Goal: Task Accomplishment & Management: Manage account settings

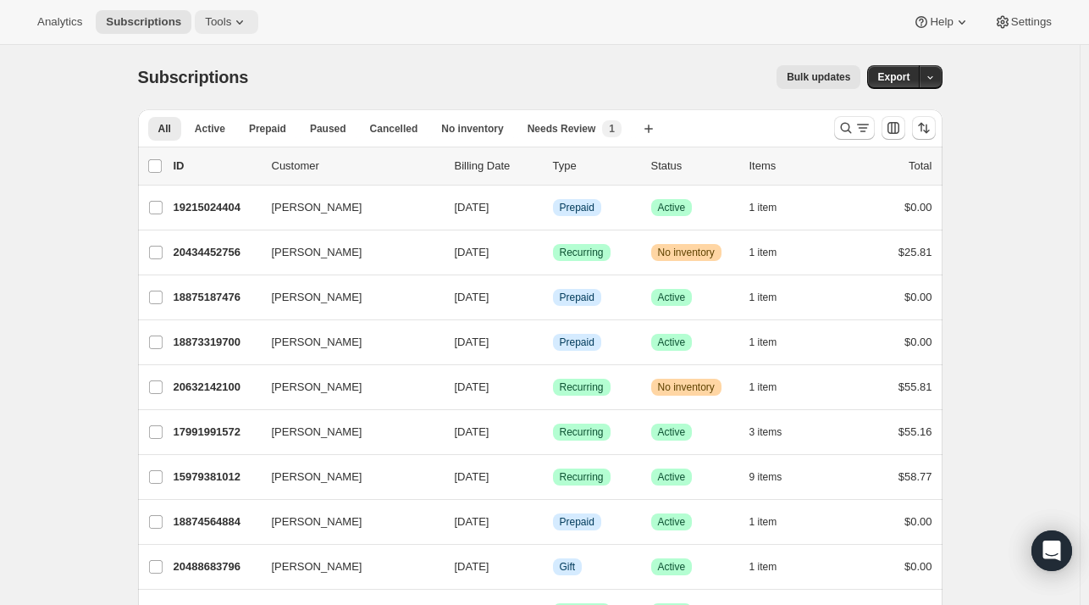
click at [213, 18] on span "Tools" at bounding box center [218, 22] width 26 height 14
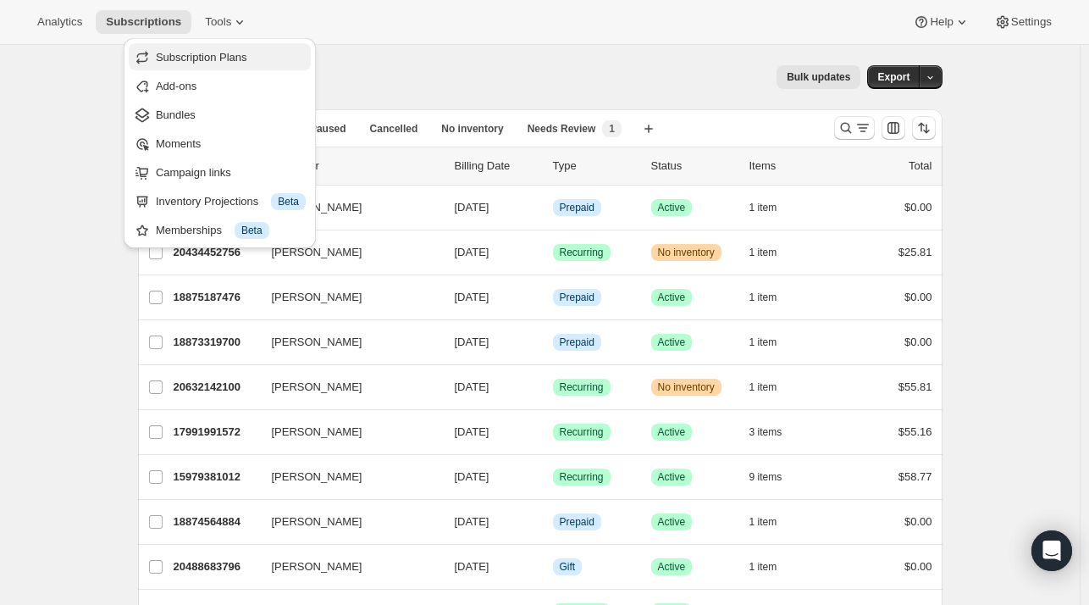
click at [240, 51] on span "Subscription Plans" at bounding box center [201, 57] width 91 height 13
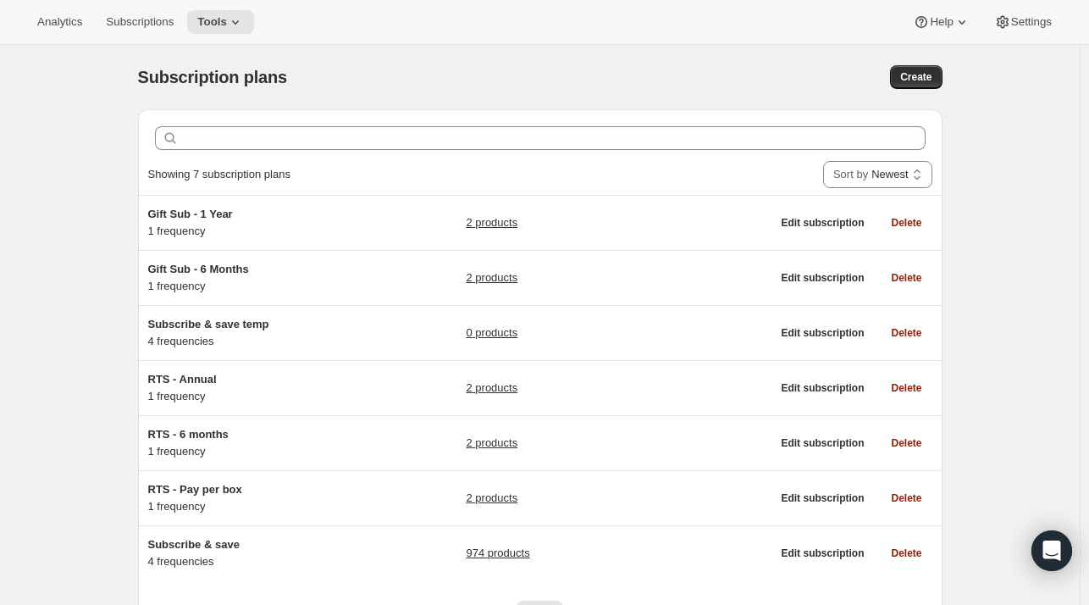
scroll to position [89, 0]
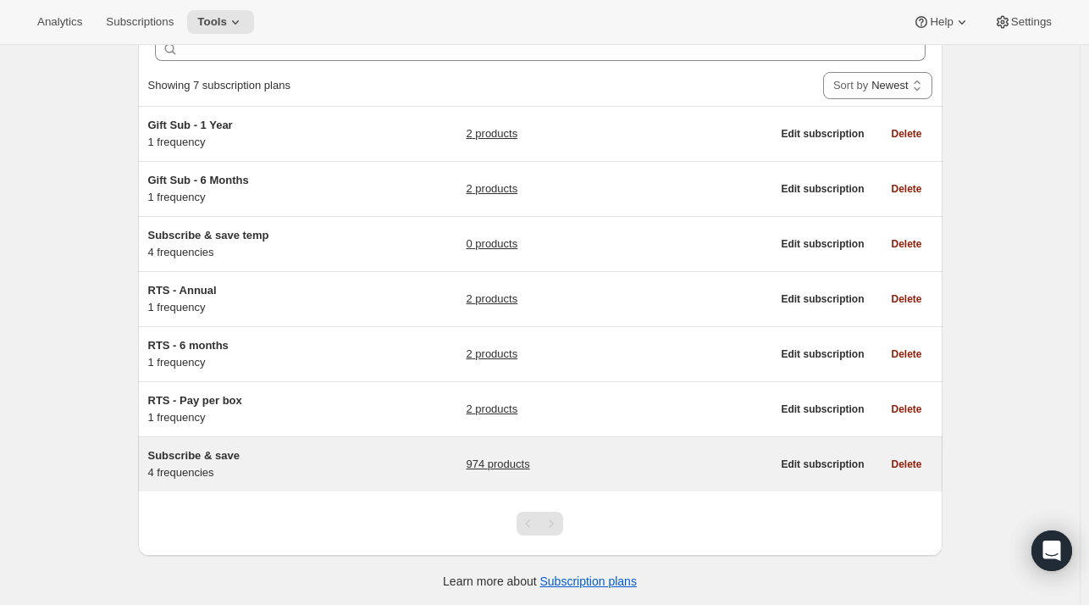
click at [505, 457] on link "974 products" at bounding box center [498, 464] width 64 height 17
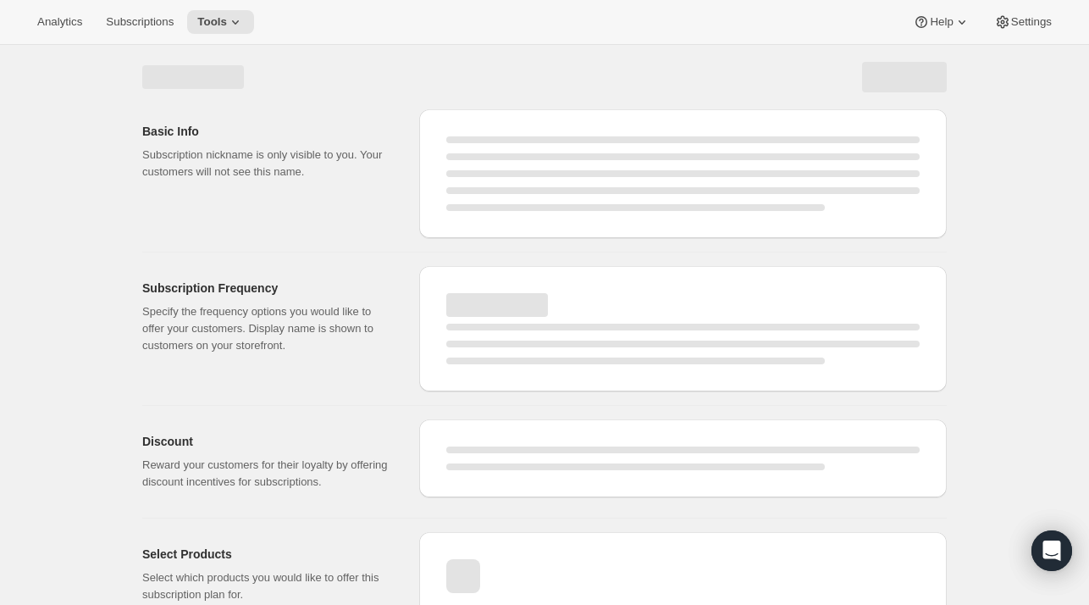
select select "WEEK"
select select "MONTH"
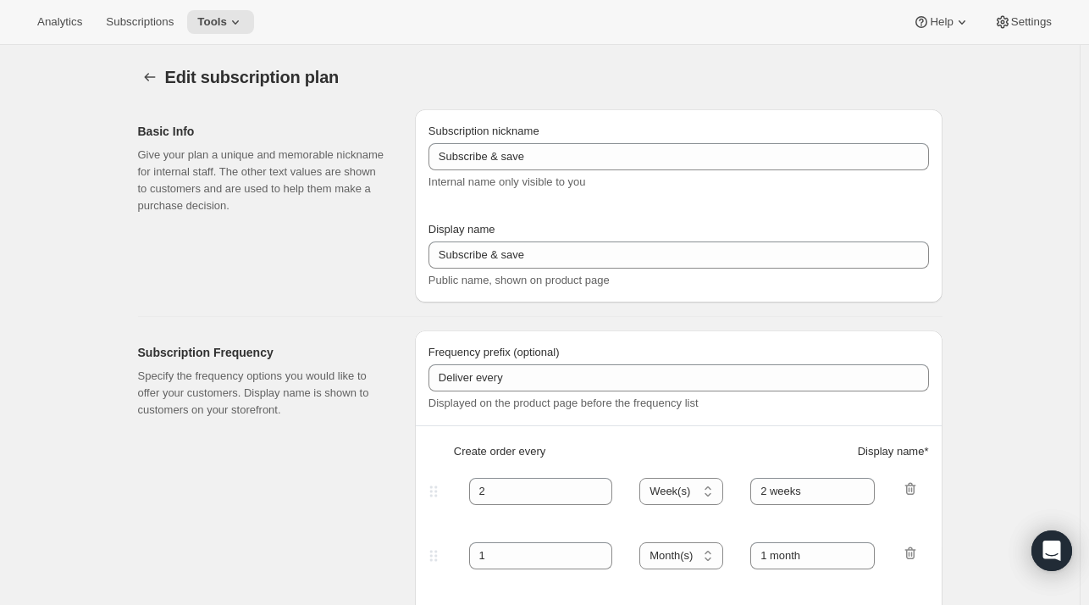
select select "MONTH"
type input "Make it a routine"
type input "Deliver every:"
type input "1"
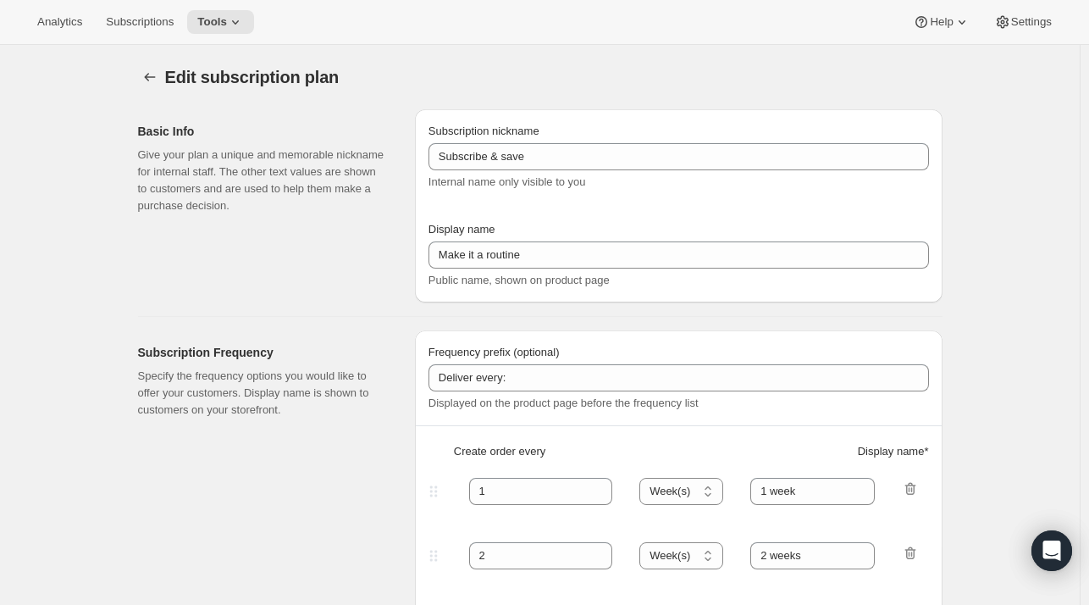
type input "1 week"
type input "2"
select select "WEEK"
type input "2 weeks"
type input "Put your fuel on autoship and save 20% on your first order and 5% on all future…"
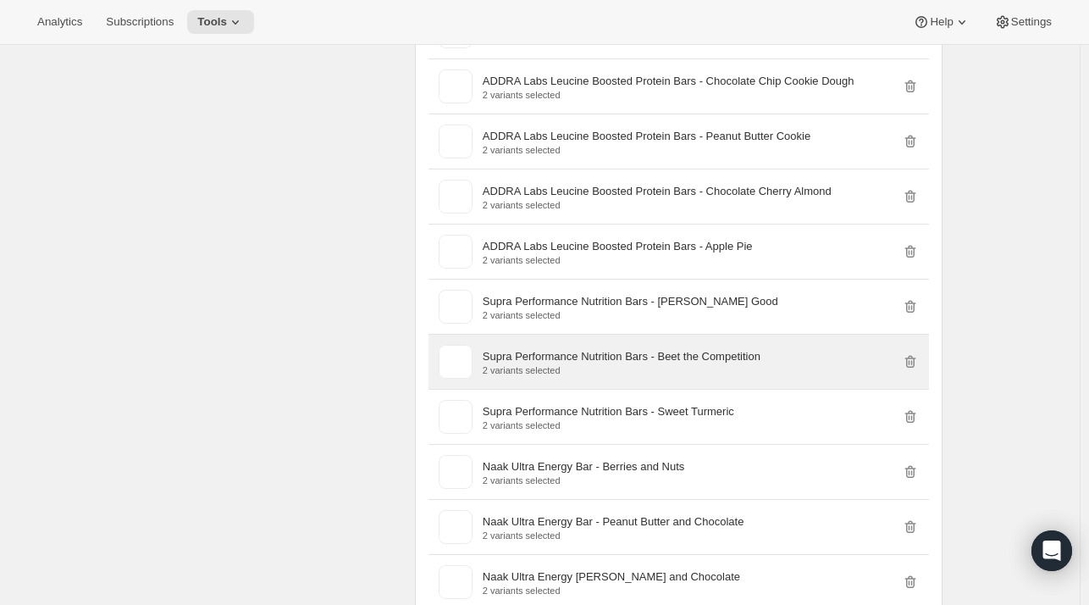
scroll to position [21163, 0]
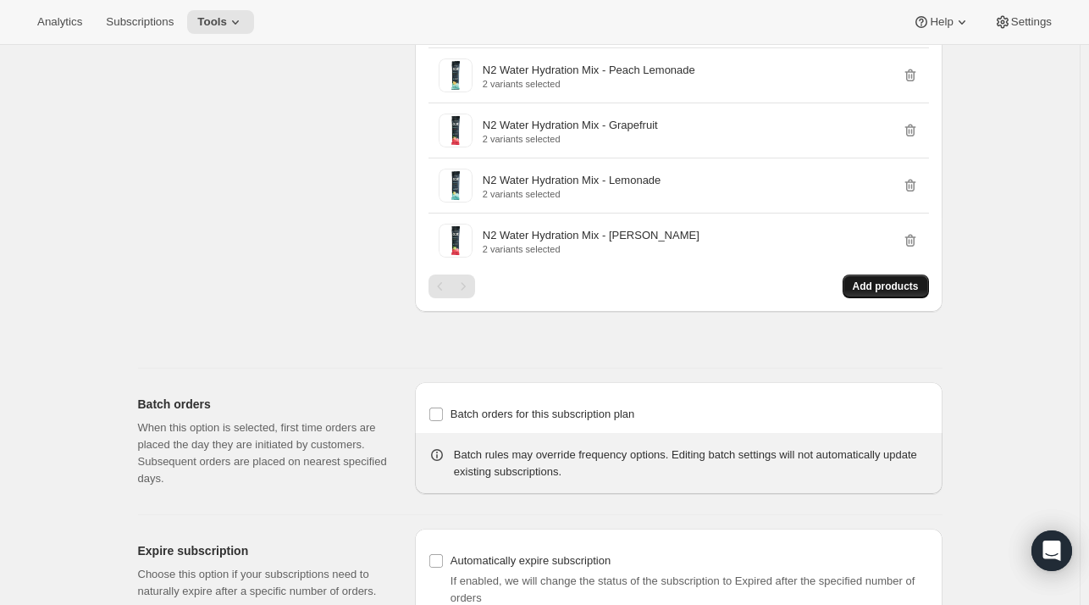
click at [893, 279] on span "Add products" at bounding box center [886, 286] width 66 height 14
